Goal: Information Seeking & Learning: Learn about a topic

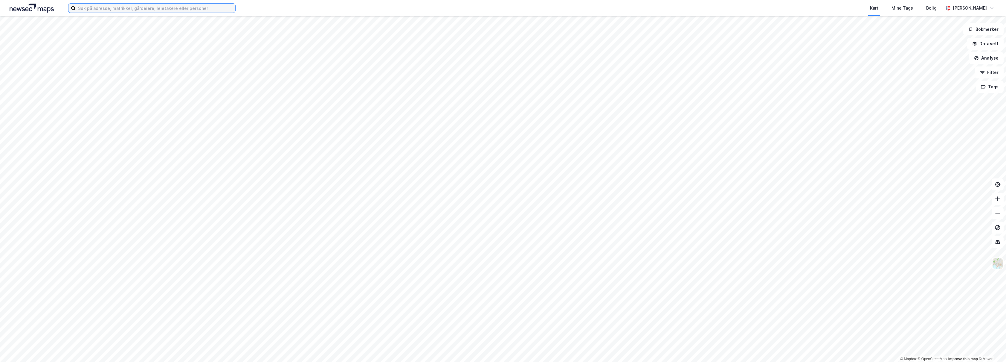
click at [196, 10] on input at bounding box center [156, 8] width 160 height 9
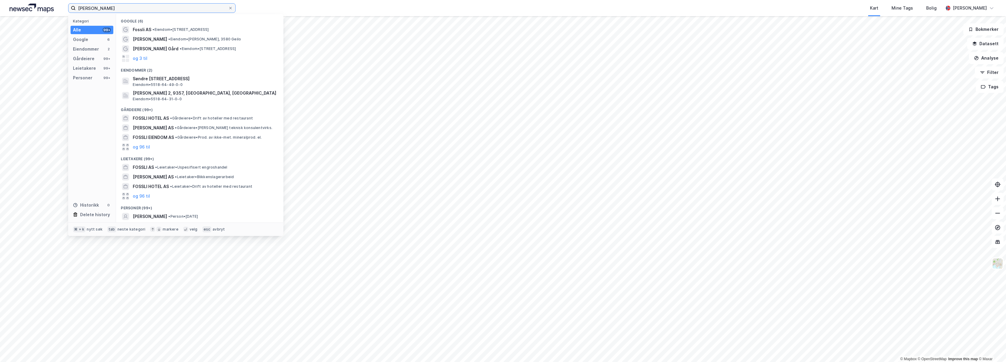
click at [135, 5] on input "[PERSON_NAME]" at bounding box center [152, 8] width 153 height 9
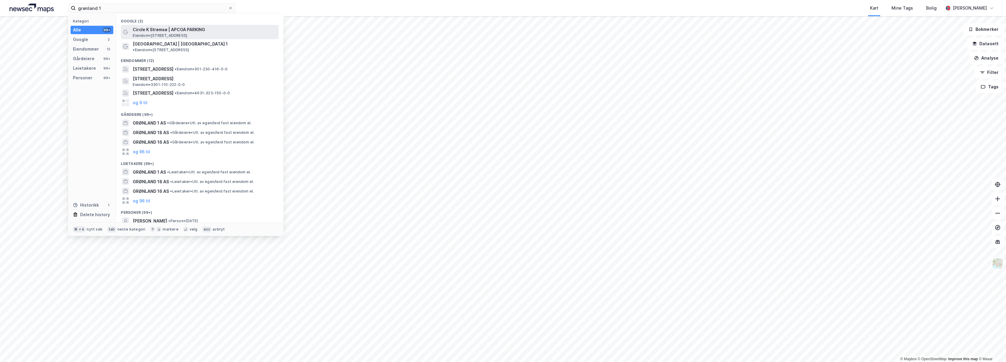
click at [196, 30] on span "Circle K Strømsø | APCOA PARKING" at bounding box center [205, 29] width 144 height 7
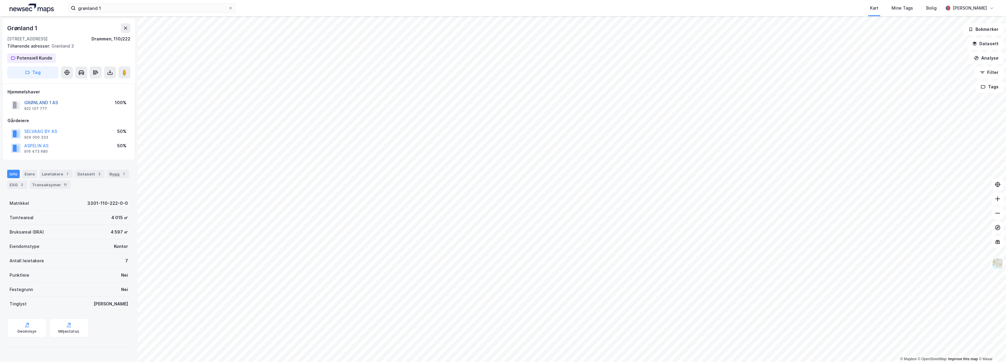
click at [0, 0] on button "GRØNLAND 1 AS" at bounding box center [0, 0] width 0 height 0
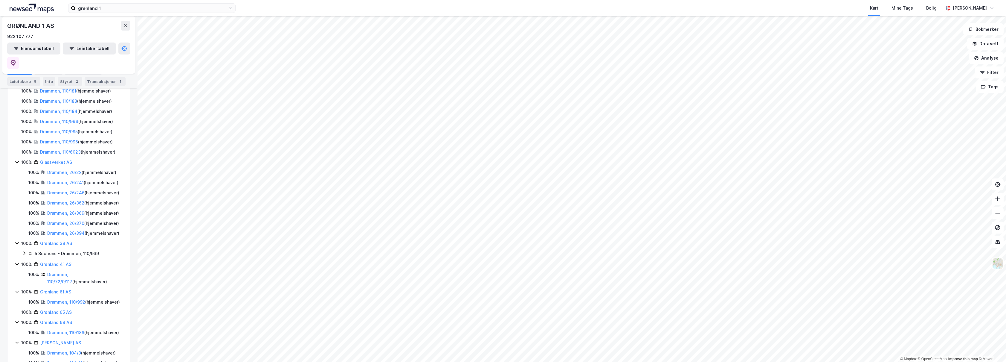
scroll to position [421, 0]
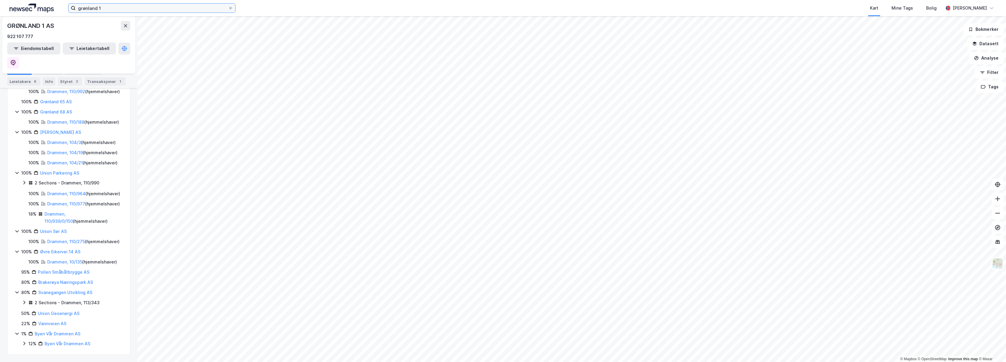
click at [109, 9] on input "grønland 1" at bounding box center [152, 8] width 153 height 9
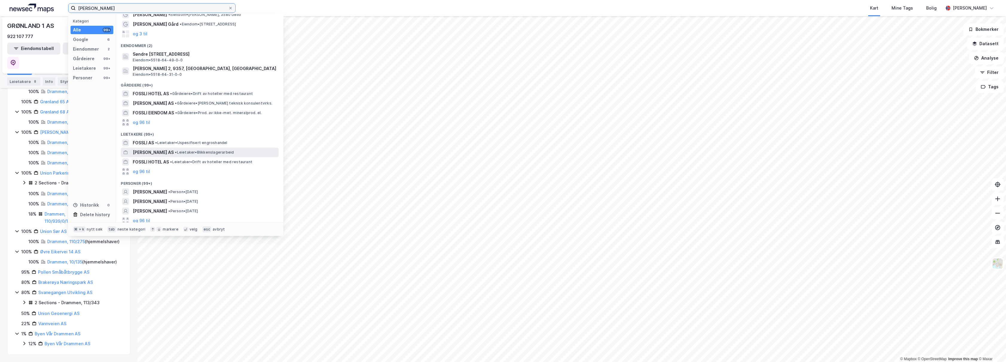
scroll to position [28, 0]
type input "[PERSON_NAME]"
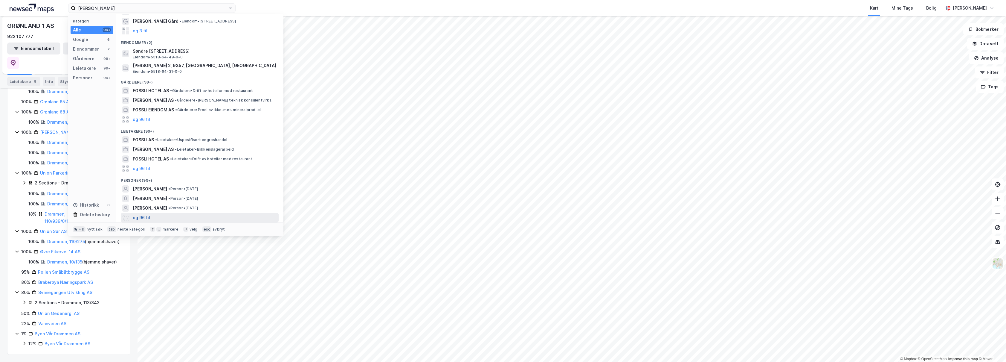
click at [146, 217] on button "og 96 til" at bounding box center [141, 217] width 17 height 7
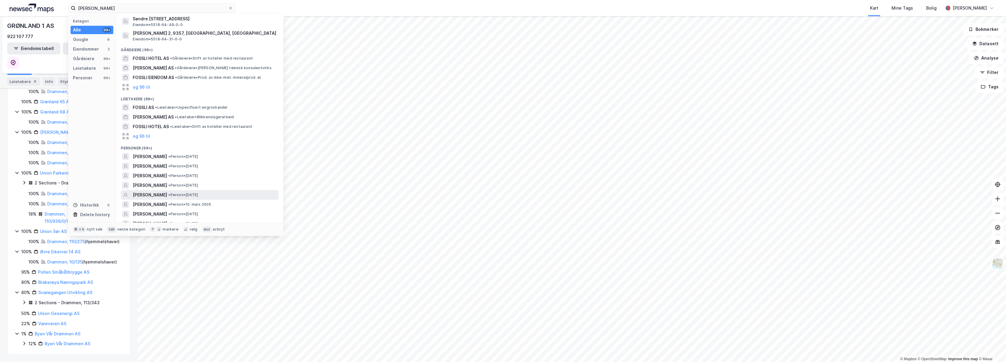
scroll to position [60, 0]
click at [198, 185] on span "• Person • [DATE]" at bounding box center [183, 184] width 30 height 5
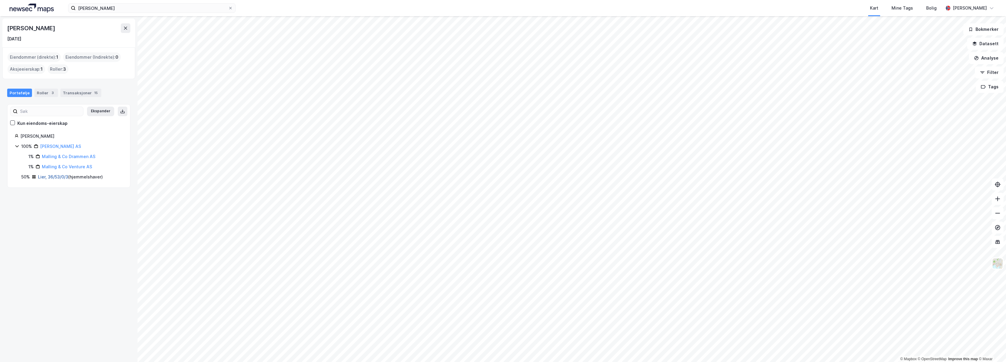
click at [62, 178] on link "Lier, 36/53/0/3" at bounding box center [53, 176] width 30 height 5
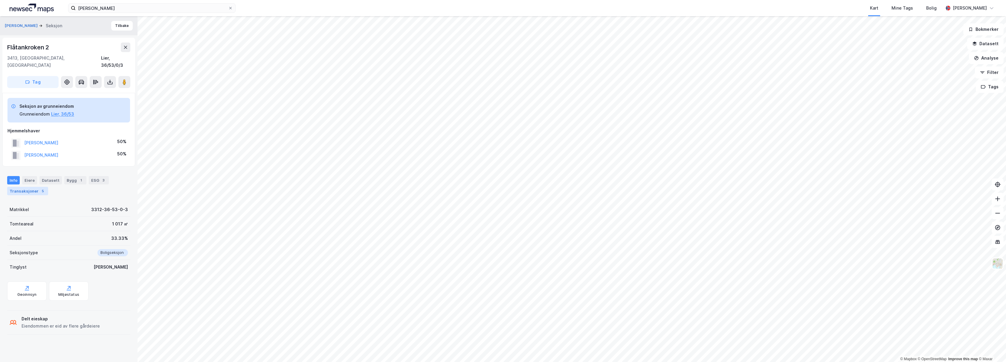
click at [31, 187] on div "Transaksjoner 5" at bounding box center [27, 191] width 41 height 8
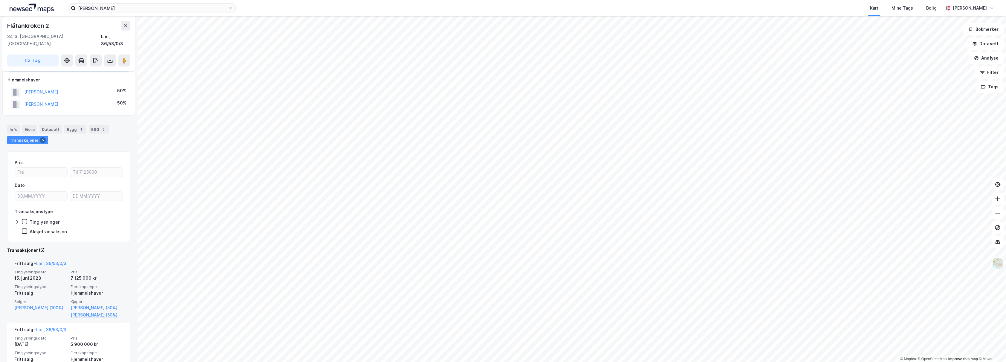
scroll to position [115, 0]
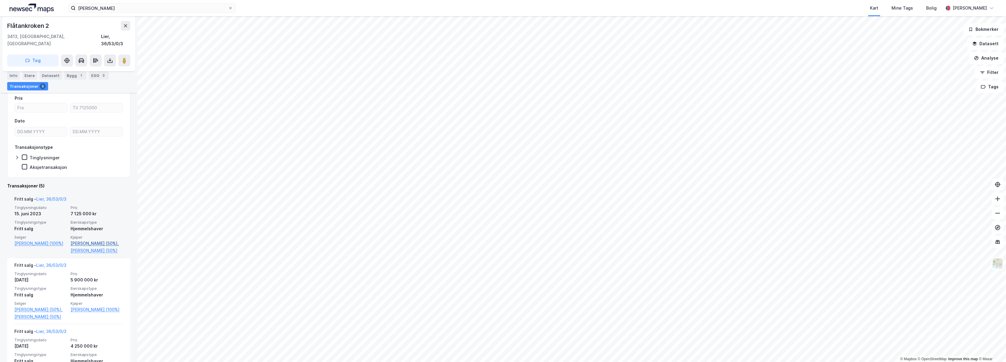
click at [89, 240] on link "[PERSON_NAME] (50%)," at bounding box center [97, 243] width 53 height 7
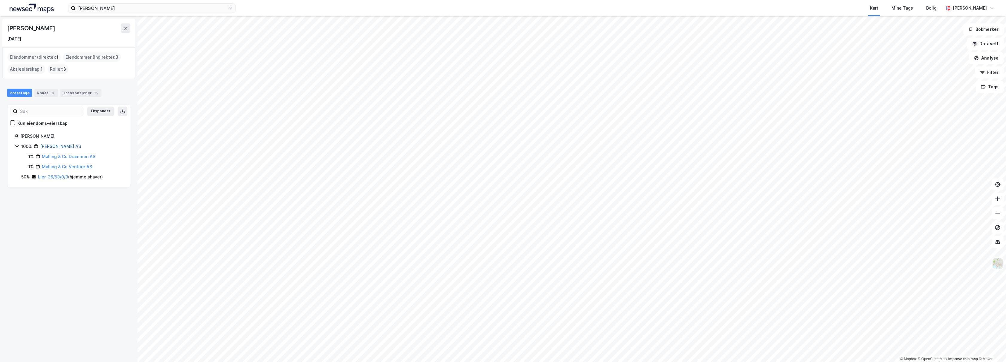
click at [64, 146] on link "[PERSON_NAME] AS" at bounding box center [60, 146] width 41 height 5
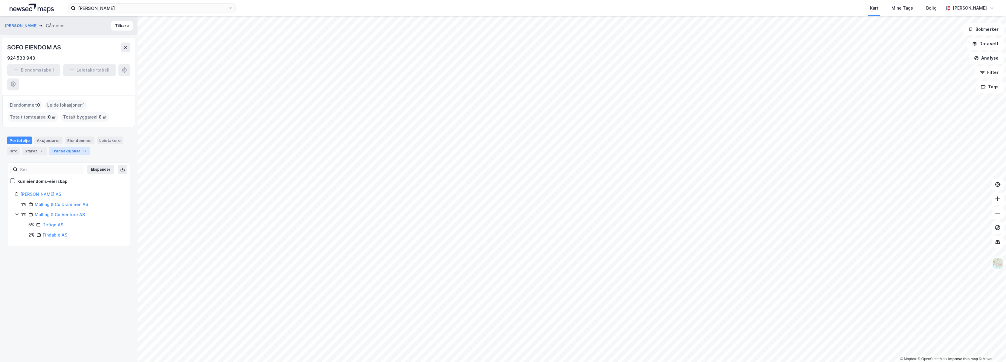
click at [70, 147] on div "Transaksjoner 6" at bounding box center [69, 151] width 41 height 8
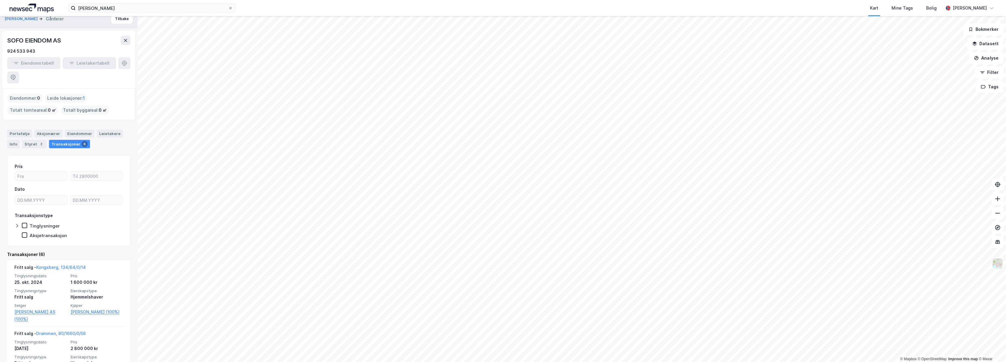
scroll to position [7, 0]
